Goal: Task Accomplishment & Management: Use online tool/utility

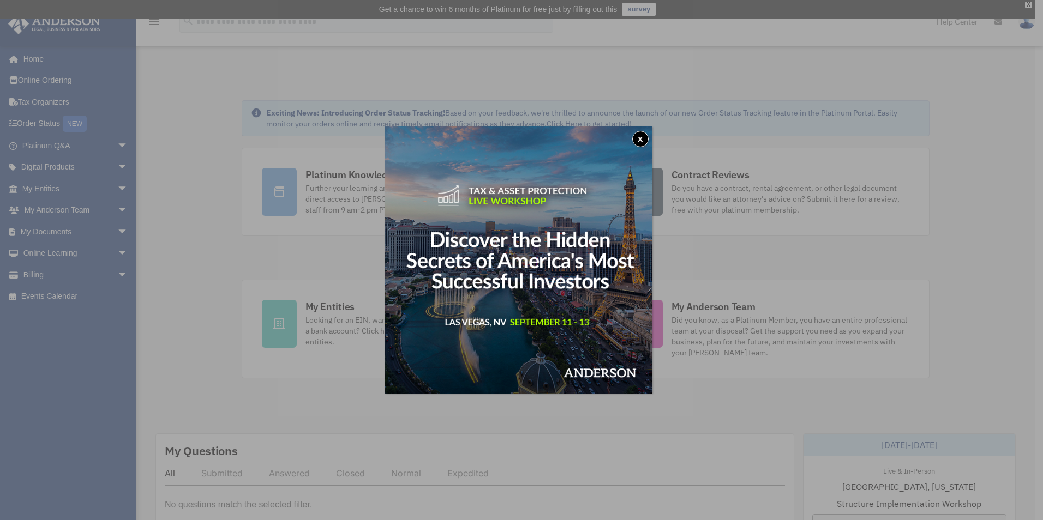
click at [630, 93] on div "x" at bounding box center [521, 260] width 1043 height 520
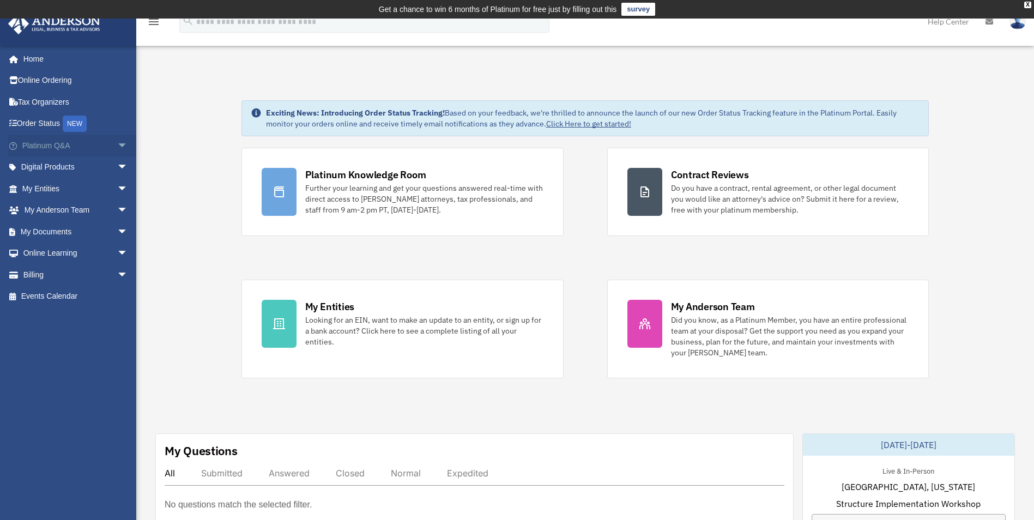
click at [100, 149] on link "Platinum Q&A arrow_drop_down" at bounding box center [76, 146] width 137 height 22
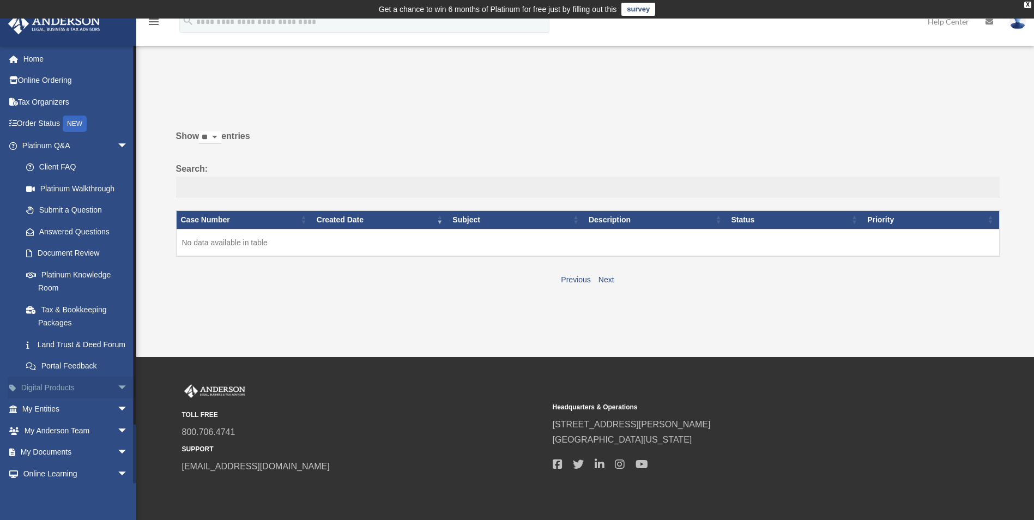
click at [59, 399] on link "Digital Products arrow_drop_down" at bounding box center [76, 388] width 137 height 22
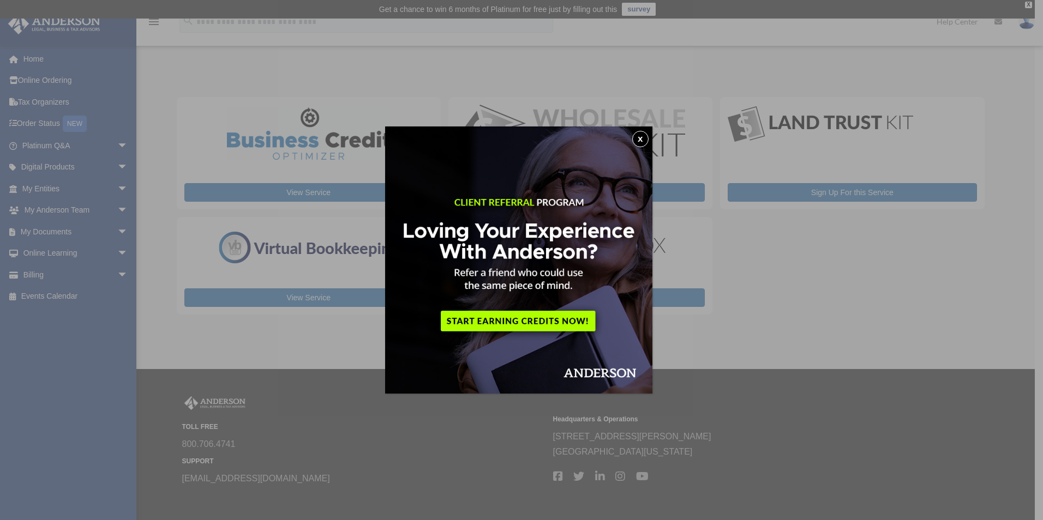
click at [113, 164] on div "x" at bounding box center [521, 260] width 1043 height 520
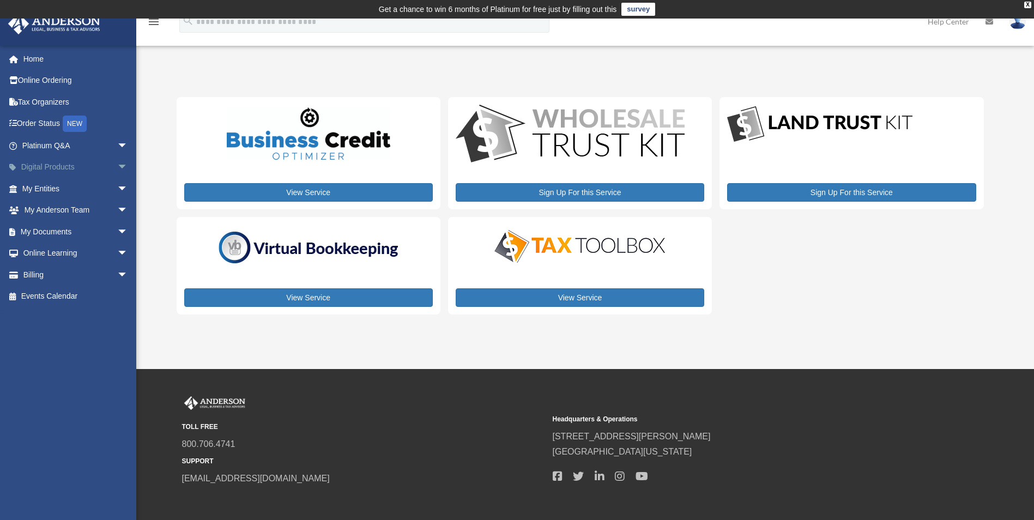
click at [124, 162] on span "arrow_drop_down" at bounding box center [128, 167] width 22 height 22
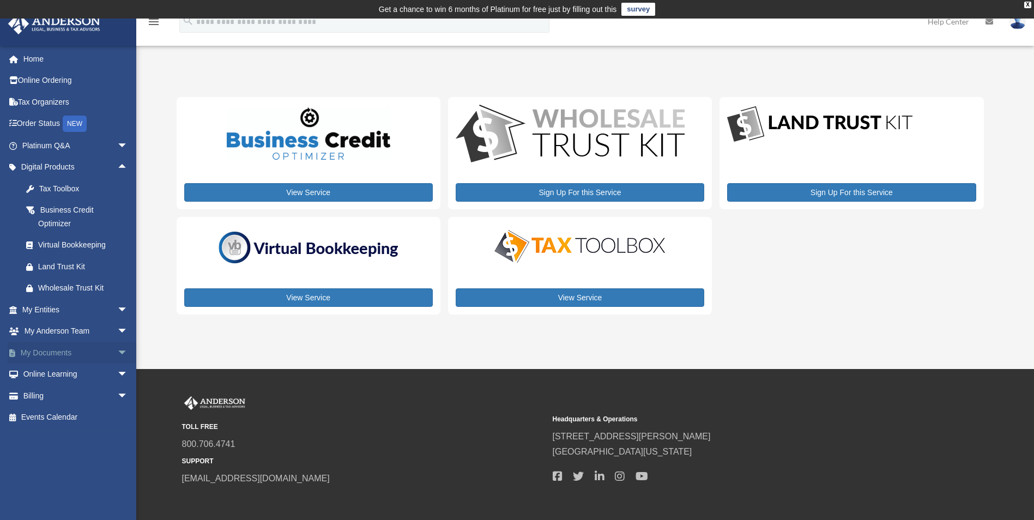
click at [117, 352] on span "arrow_drop_down" at bounding box center [128, 353] width 22 height 22
click at [62, 377] on link "Box" at bounding box center [79, 375] width 129 height 22
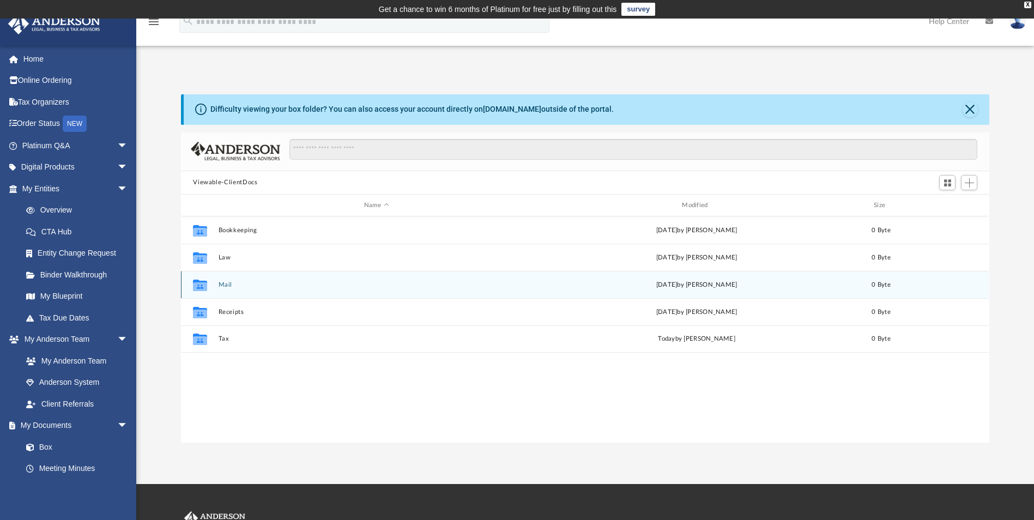
scroll to position [240, 800]
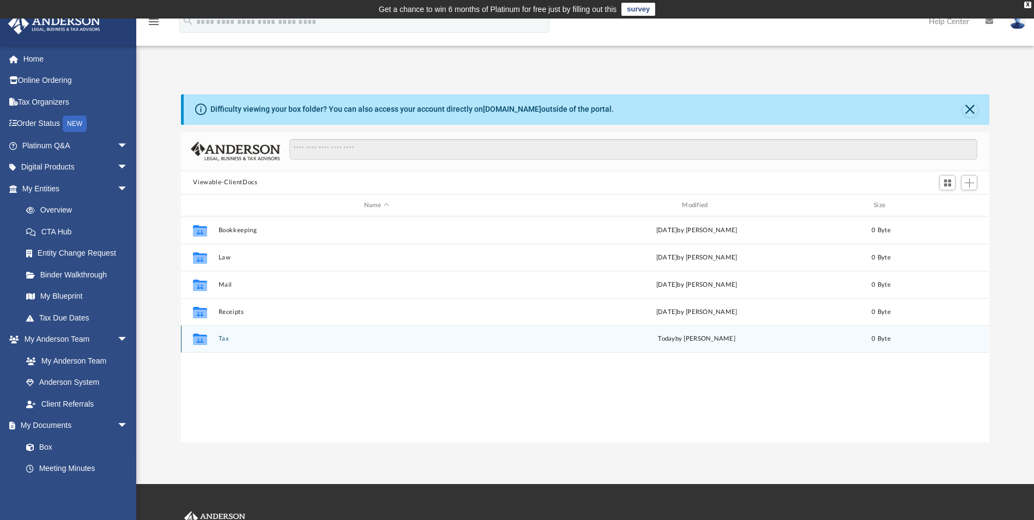
click at [212, 338] on div "Collaborated Folder" at bounding box center [199, 338] width 27 height 17
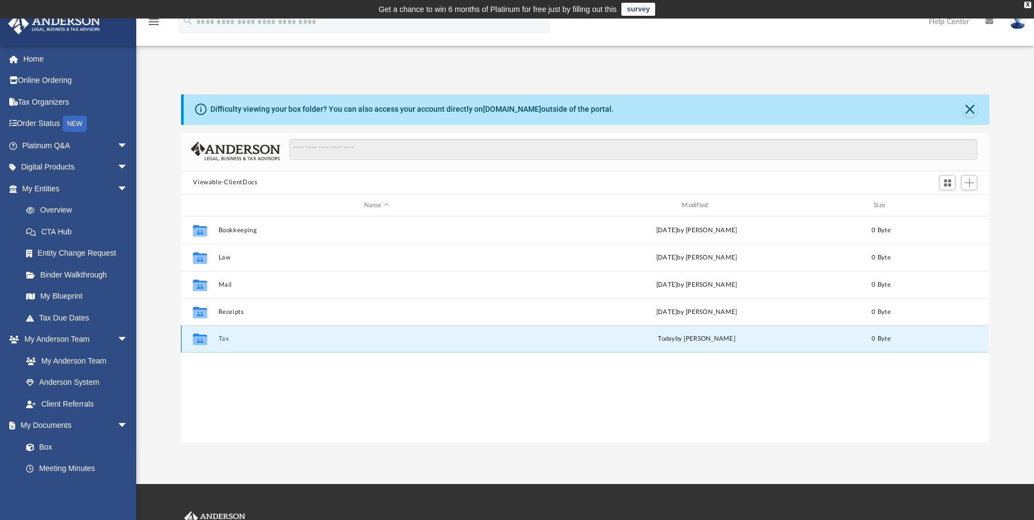
click at [219, 339] on button "Tax" at bounding box center [377, 339] width 316 height 7
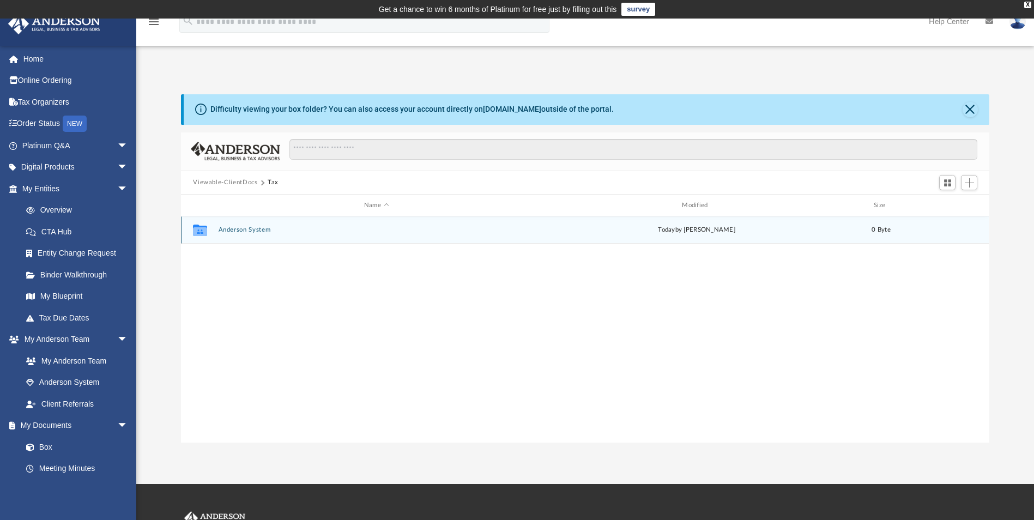
click at [258, 233] on button "Anderson System" at bounding box center [377, 230] width 316 height 7
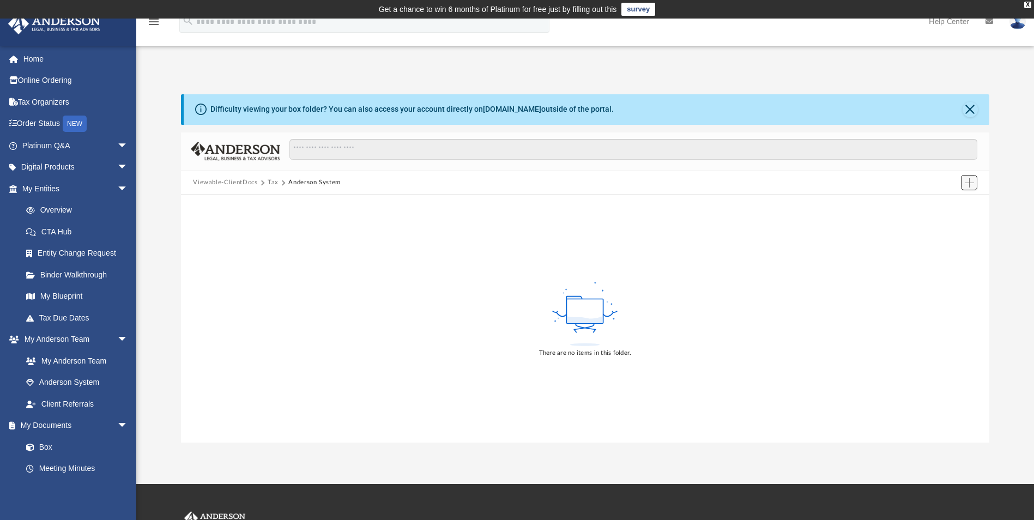
click at [971, 179] on span "Add" at bounding box center [969, 182] width 9 height 9
click at [961, 204] on li "Upload" at bounding box center [954, 204] width 35 height 11
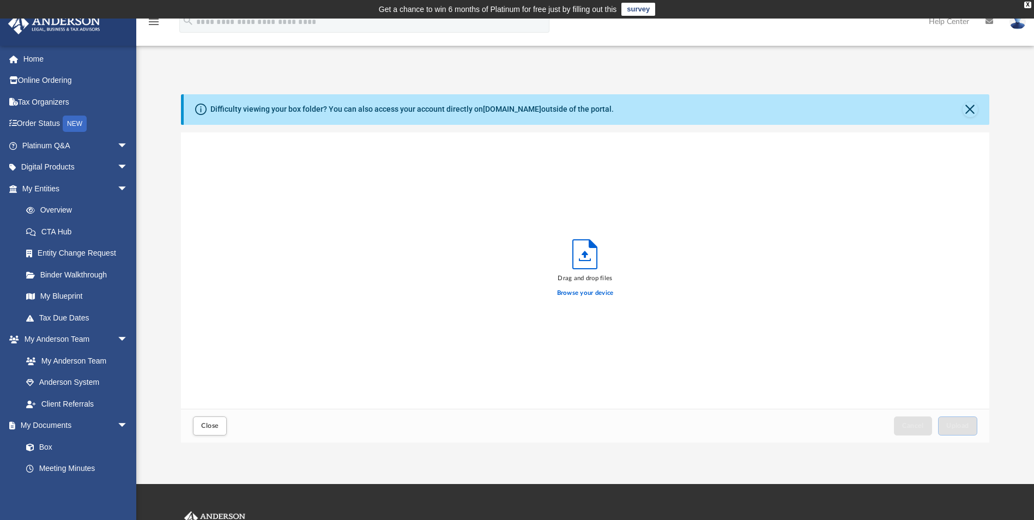
scroll to position [268, 800]
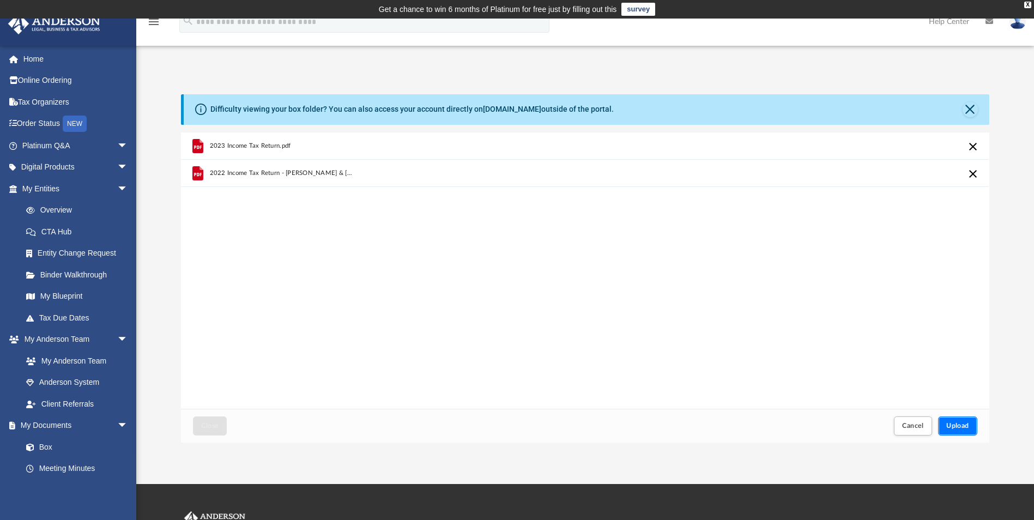
click at [966, 423] on span "Upload" at bounding box center [958, 426] width 23 height 7
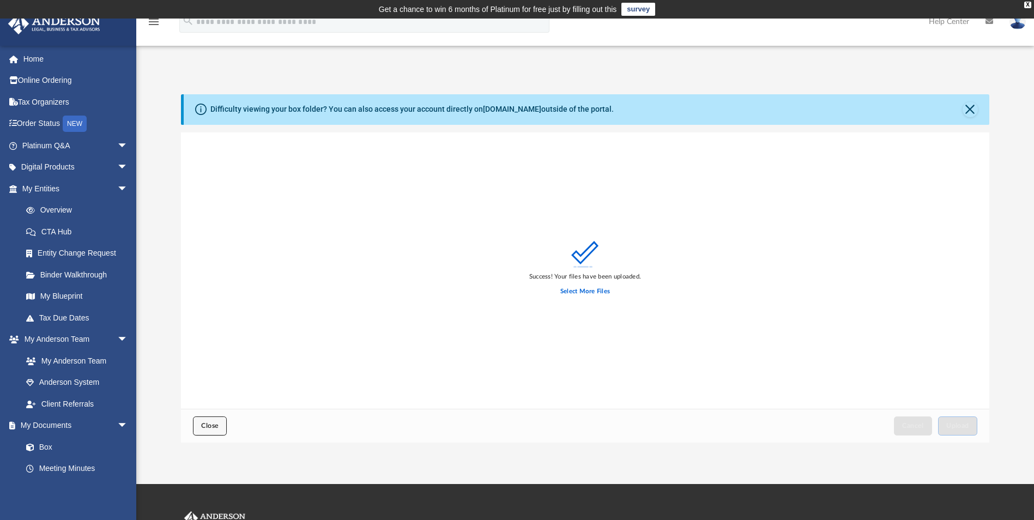
click at [212, 429] on button "Close" at bounding box center [210, 426] width 34 height 19
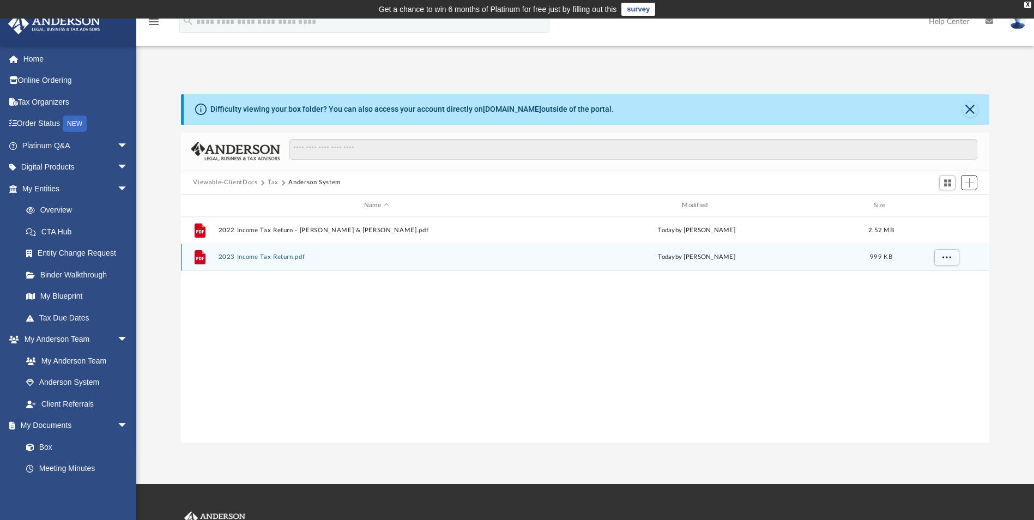
scroll to position [240, 800]
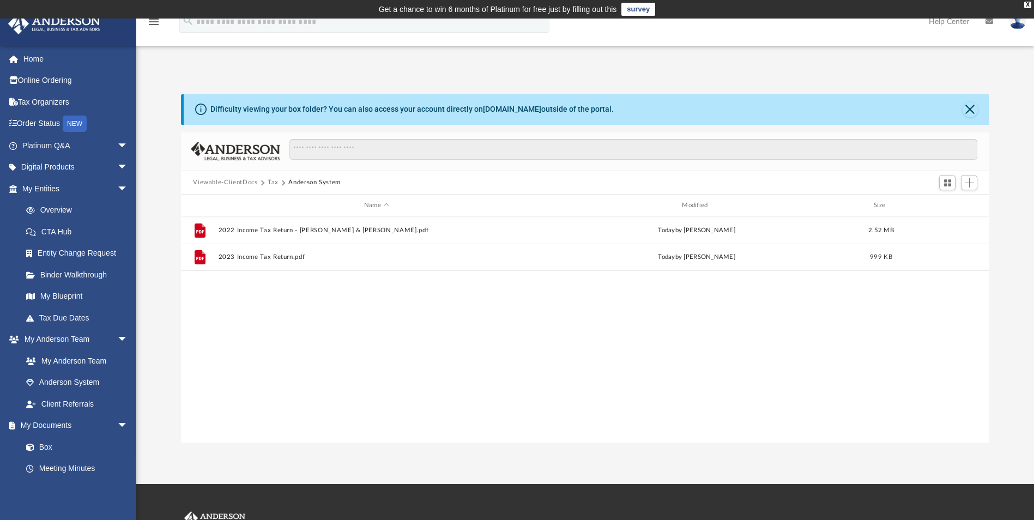
click at [276, 182] on button "Tax" at bounding box center [273, 183] width 11 height 10
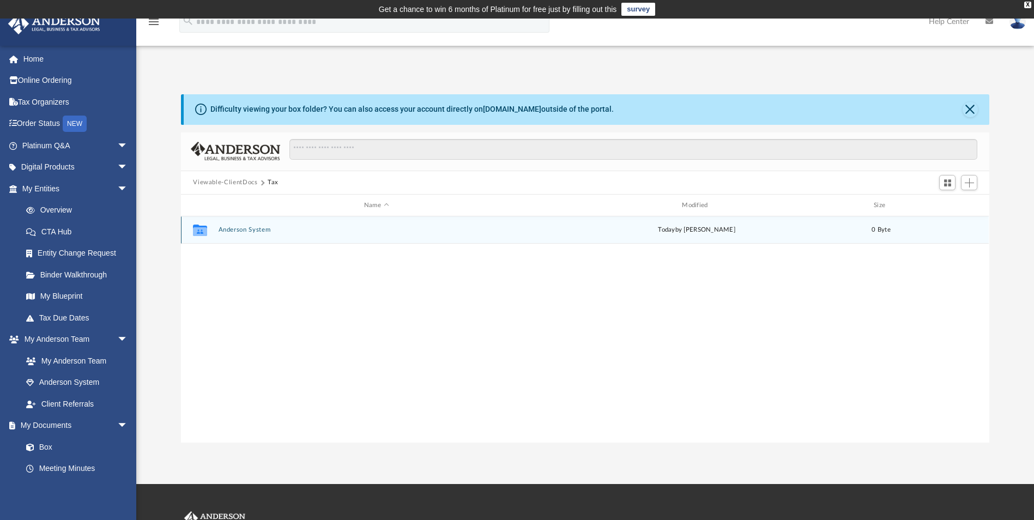
click at [341, 230] on button "Anderson System" at bounding box center [377, 230] width 316 height 7
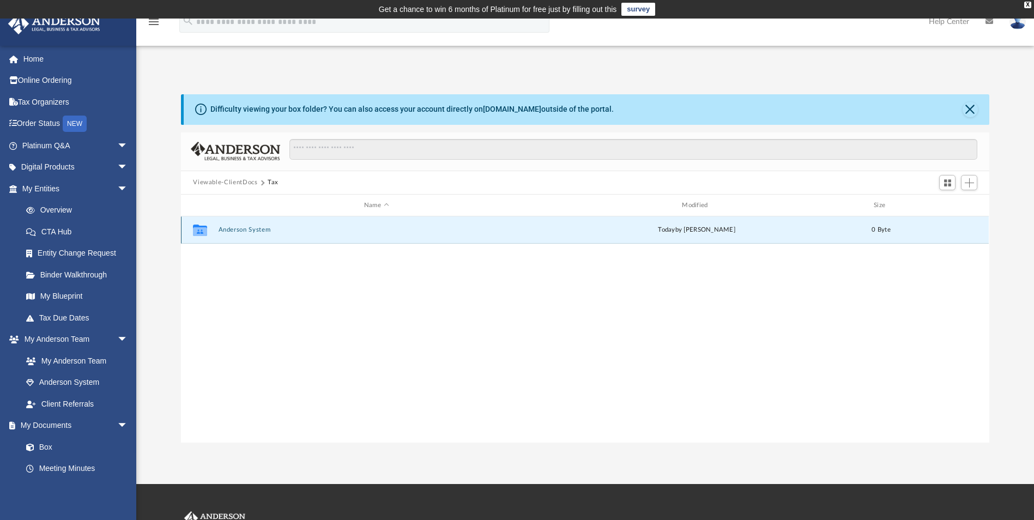
click at [341, 230] on button "Anderson System" at bounding box center [377, 230] width 316 height 7
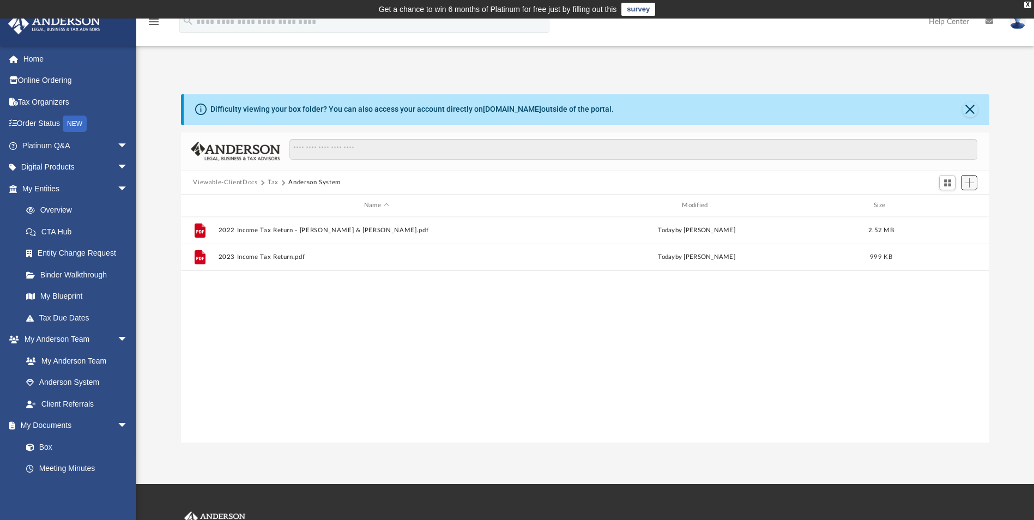
click at [968, 186] on span "Add" at bounding box center [969, 182] width 9 height 9
click at [957, 206] on li "Upload" at bounding box center [954, 204] width 35 height 11
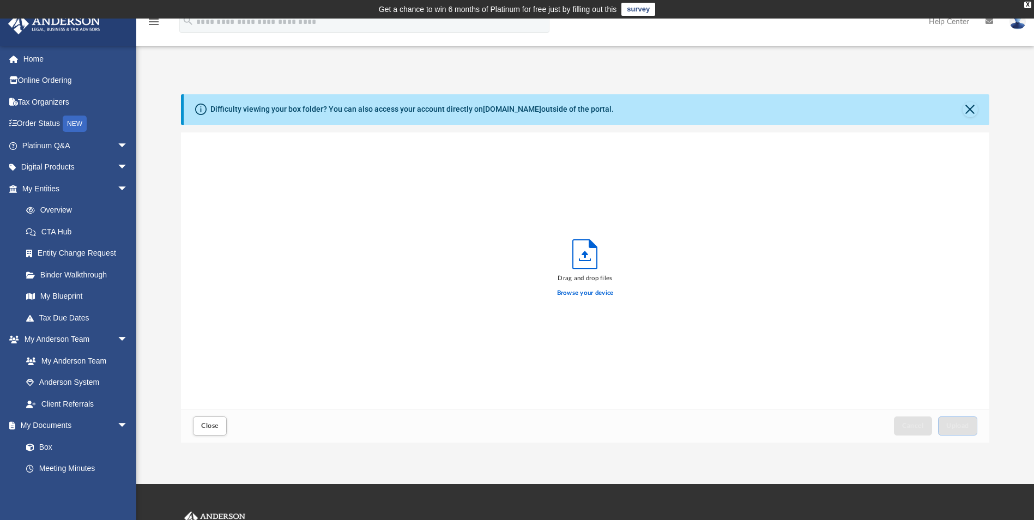
scroll to position [268, 800]
click at [968, 110] on button "Close" at bounding box center [970, 109] width 15 height 15
